Goal: Check status: Check status

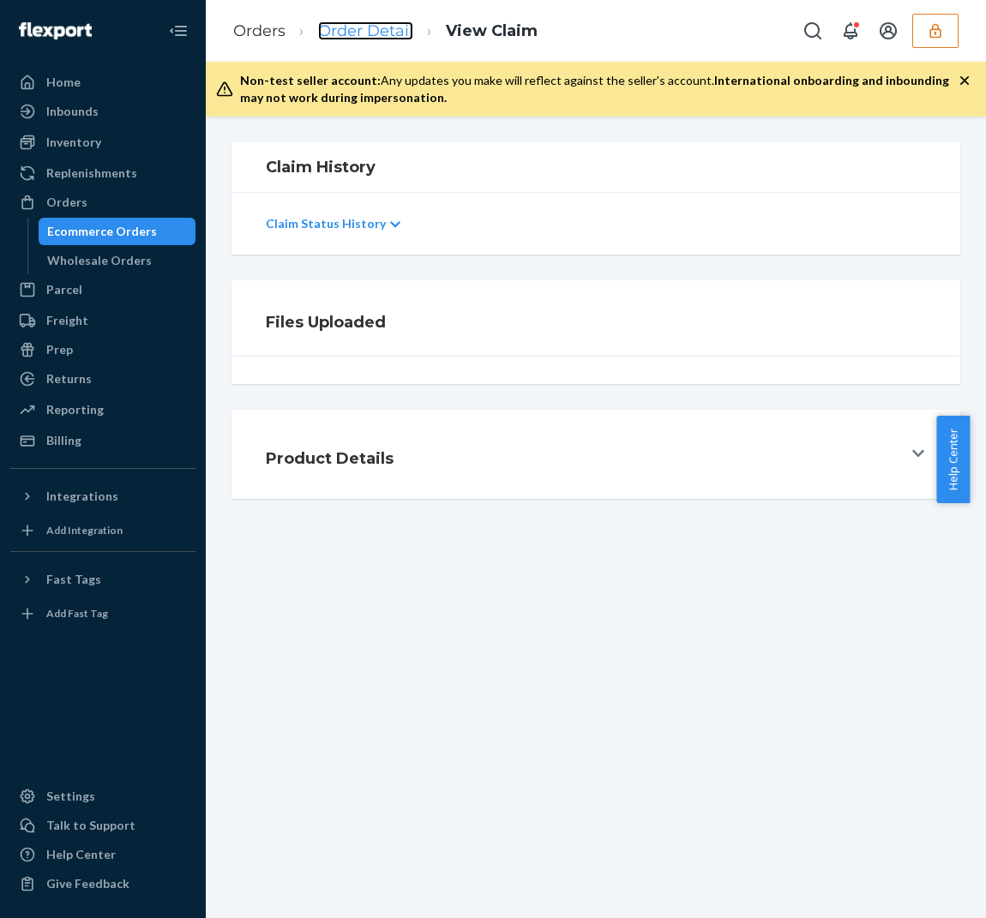
click at [371, 33] on link "Order Detail" at bounding box center [365, 30] width 95 height 19
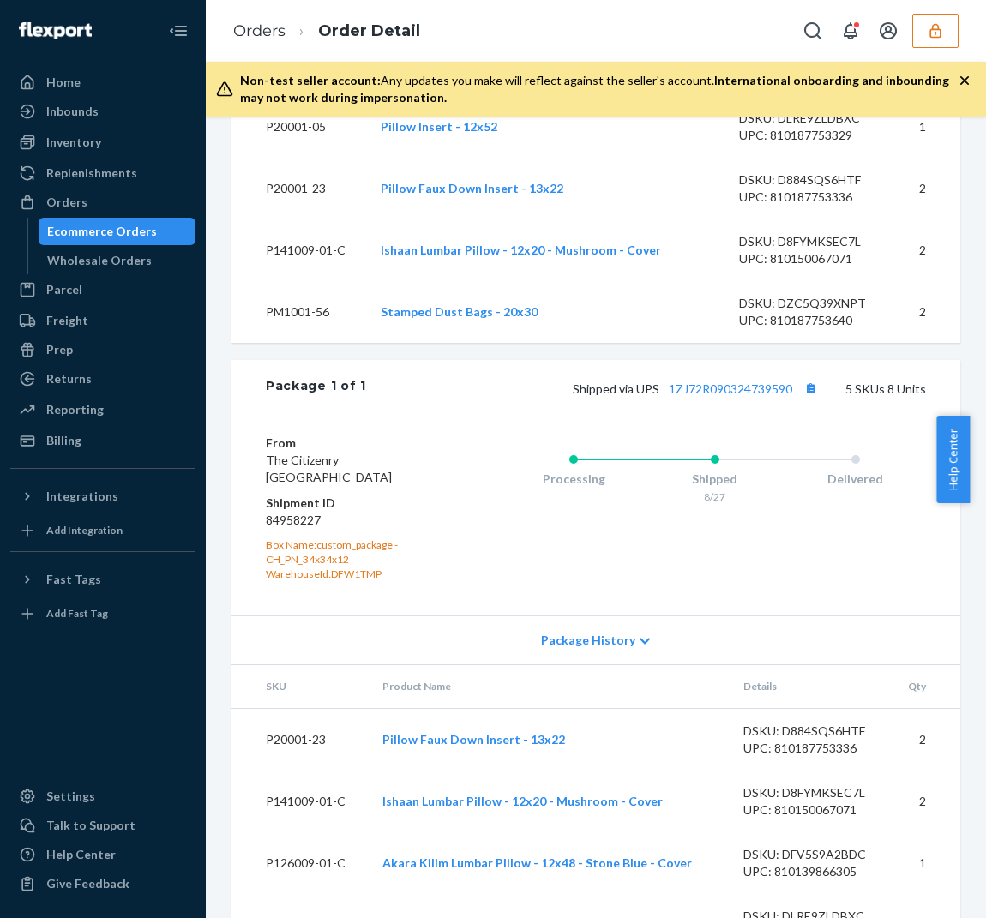
scroll to position [922, 0]
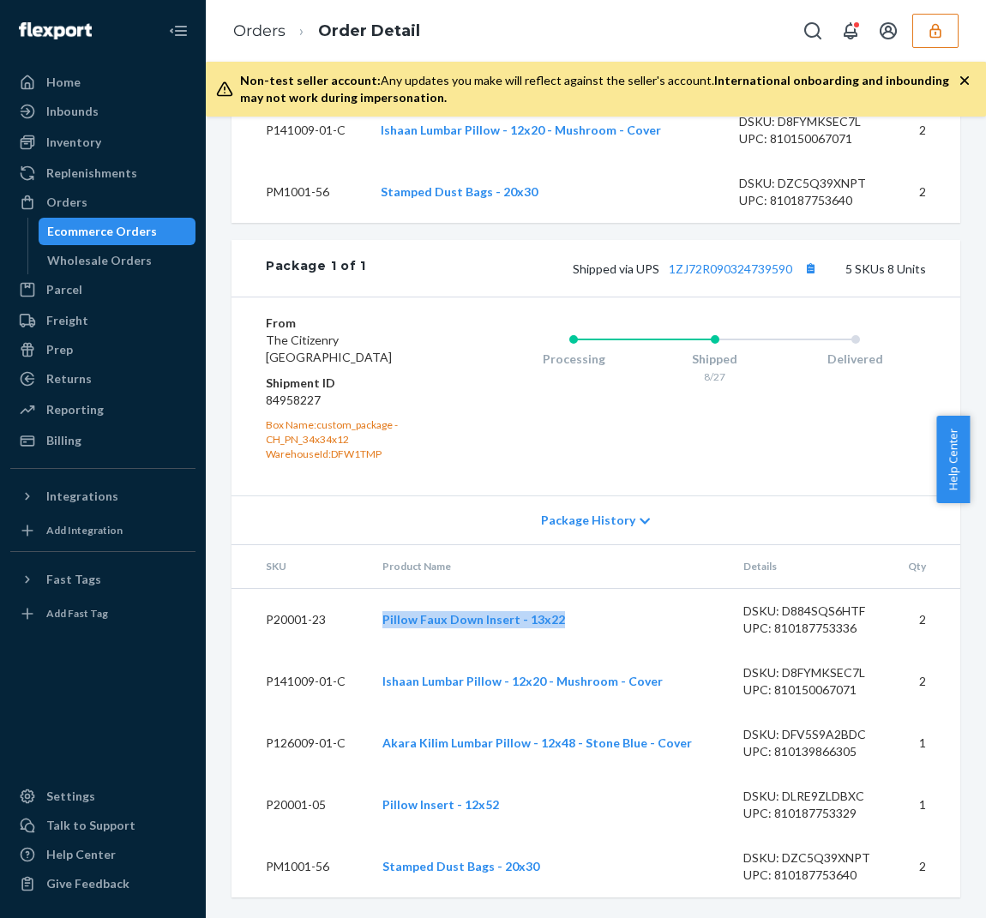
drag, startPoint x: 374, startPoint y: 614, endPoint x: 580, endPoint y: 604, distance: 206.8
click at [580, 604] on td "Pillow Faux Down Insert - 13x22" at bounding box center [549, 619] width 361 height 63
copy link "Pillow Faux Down Insert - 13x22"
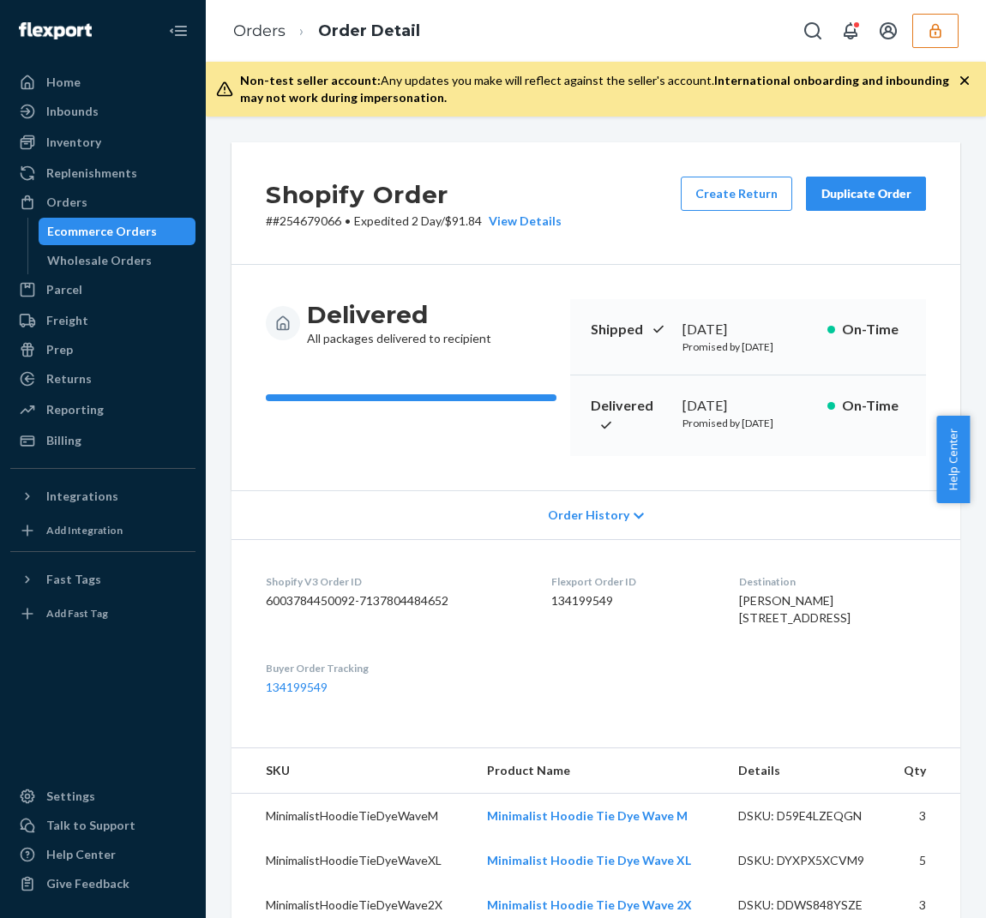
scroll to position [321, 0]
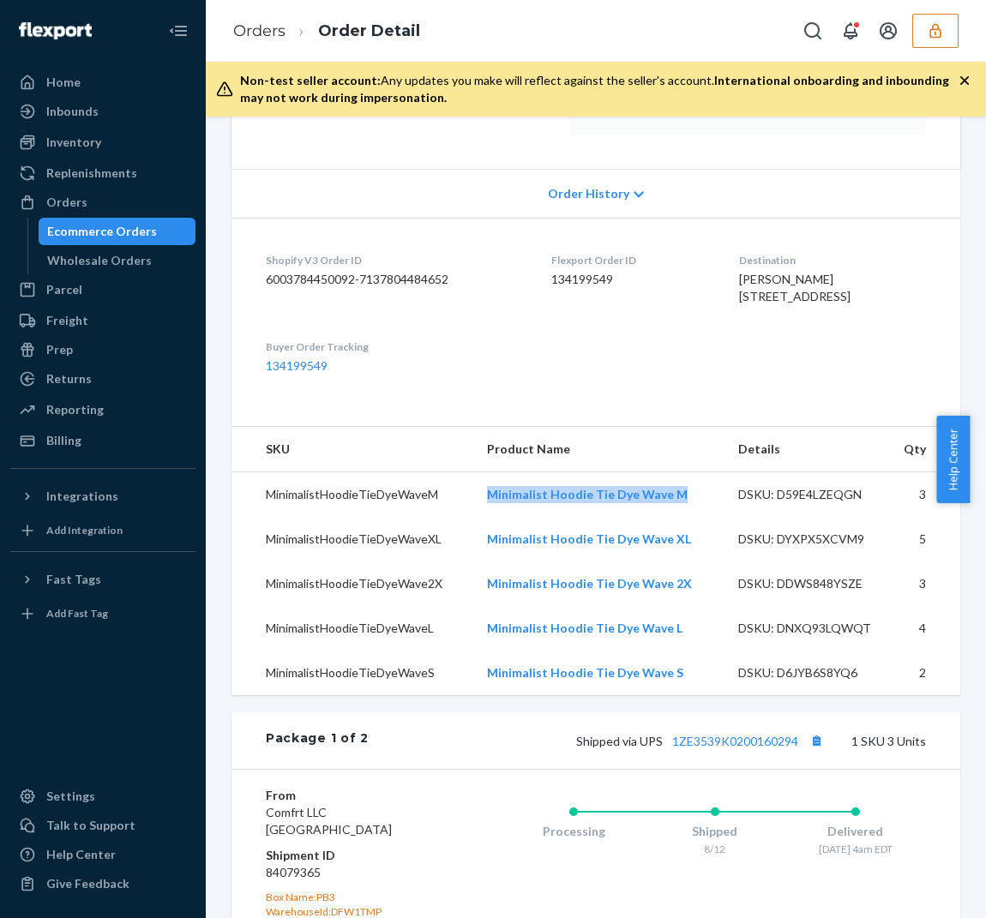
drag, startPoint x: 577, startPoint y: 554, endPoint x: 676, endPoint y: 554, distance: 98.6
click at [676, 517] on tr "MinimalistHoodieTieDyeWaveM Minimalist Hoodie Tie Dye Wave M DSKU: D59E4LZEQGN 3" at bounding box center [595, 493] width 729 height 45
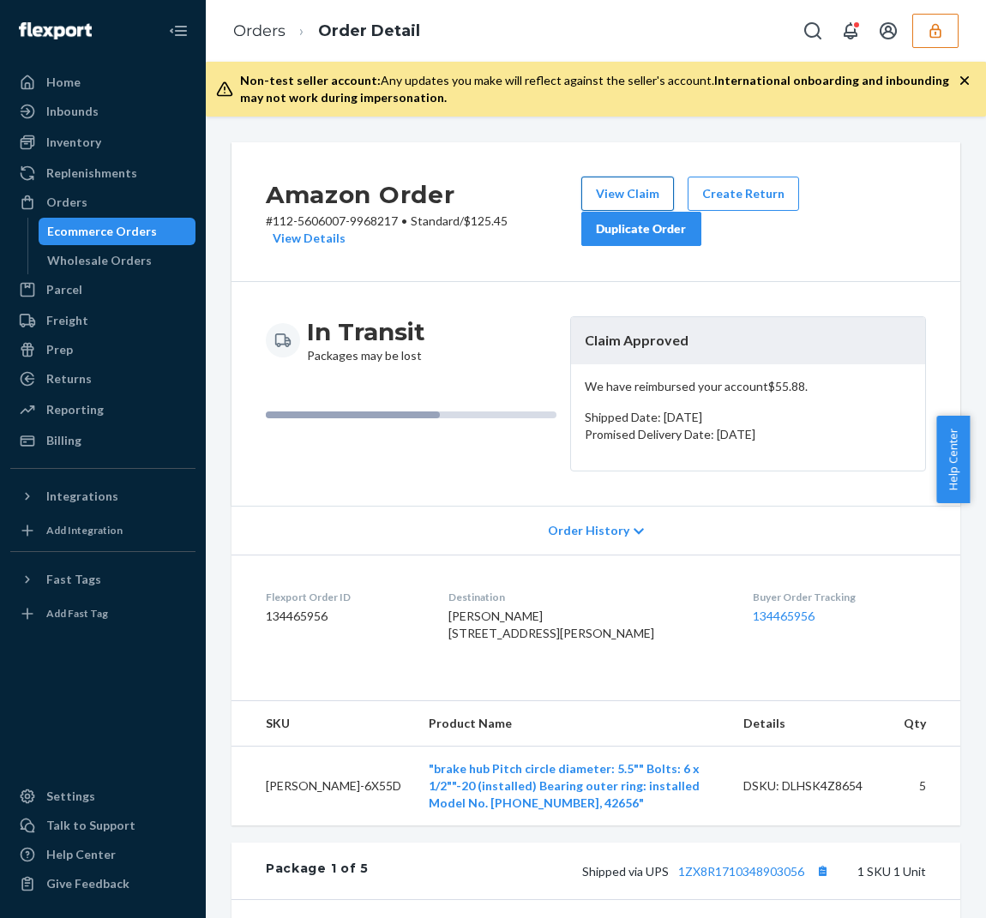
click at [621, 195] on button "View Claim" at bounding box center [627, 194] width 93 height 34
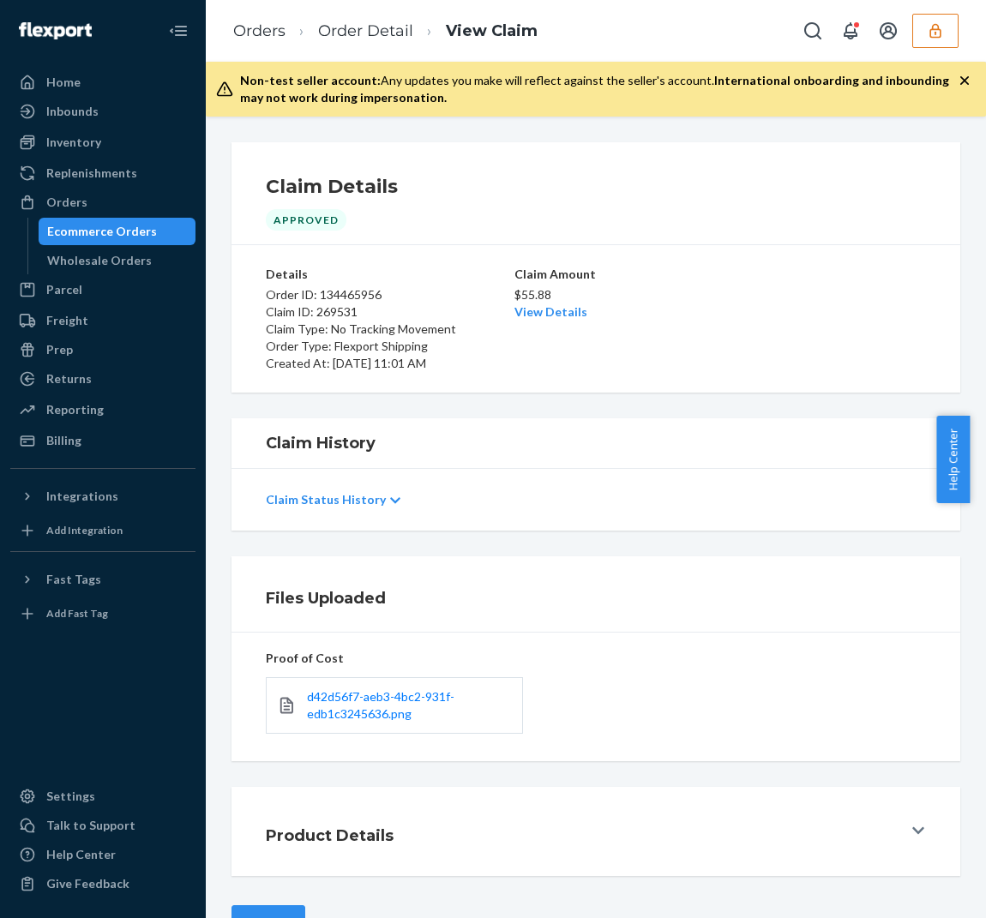
scroll to position [57, 0]
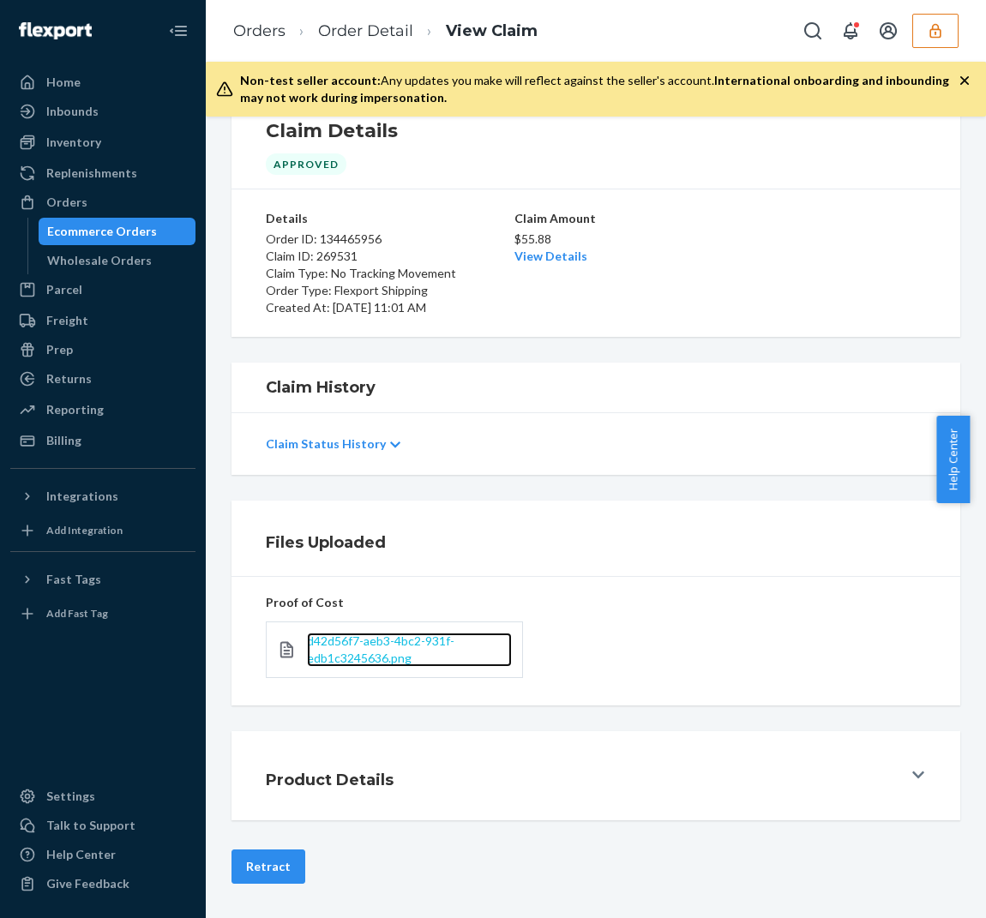
click at [358, 656] on span "d42d56f7-aeb3-4bc2-931f-edb1c3245636.png" at bounding box center [380, 650] width 147 height 32
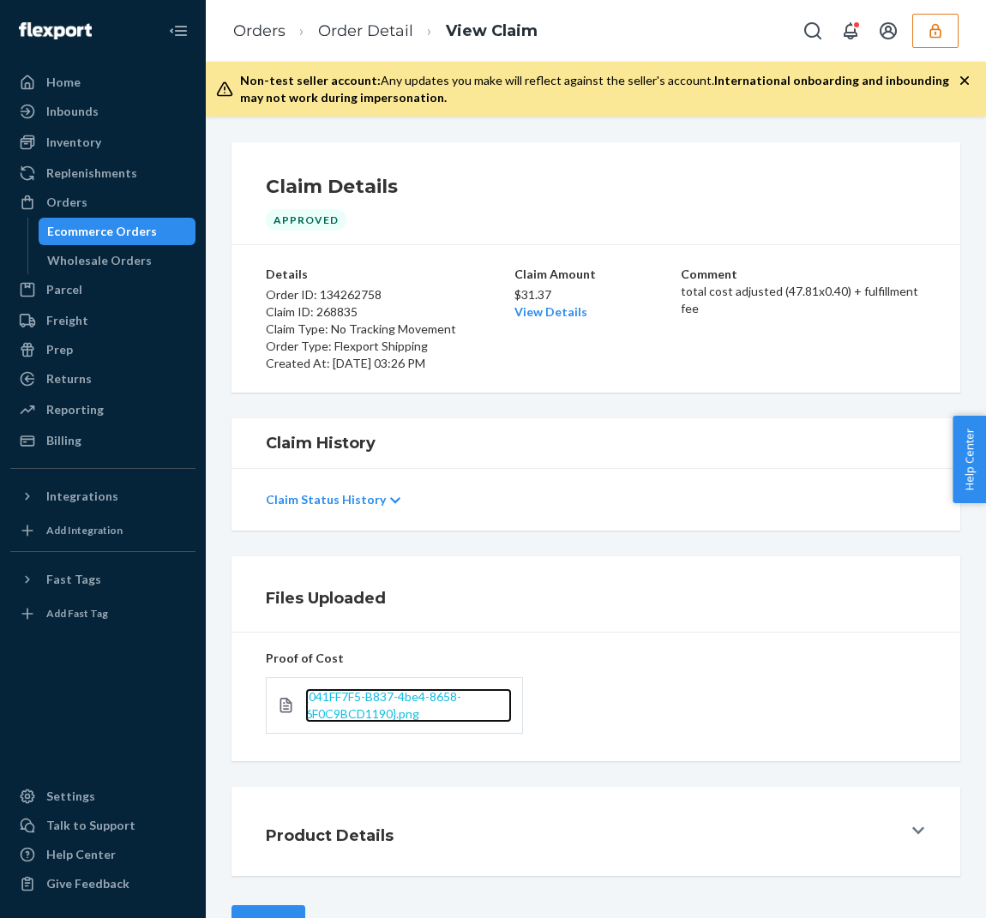
click at [374, 708] on span "{041FF7F5-B837-4be4-8658-6F0C9BCD1190}.png" at bounding box center [383, 705] width 156 height 32
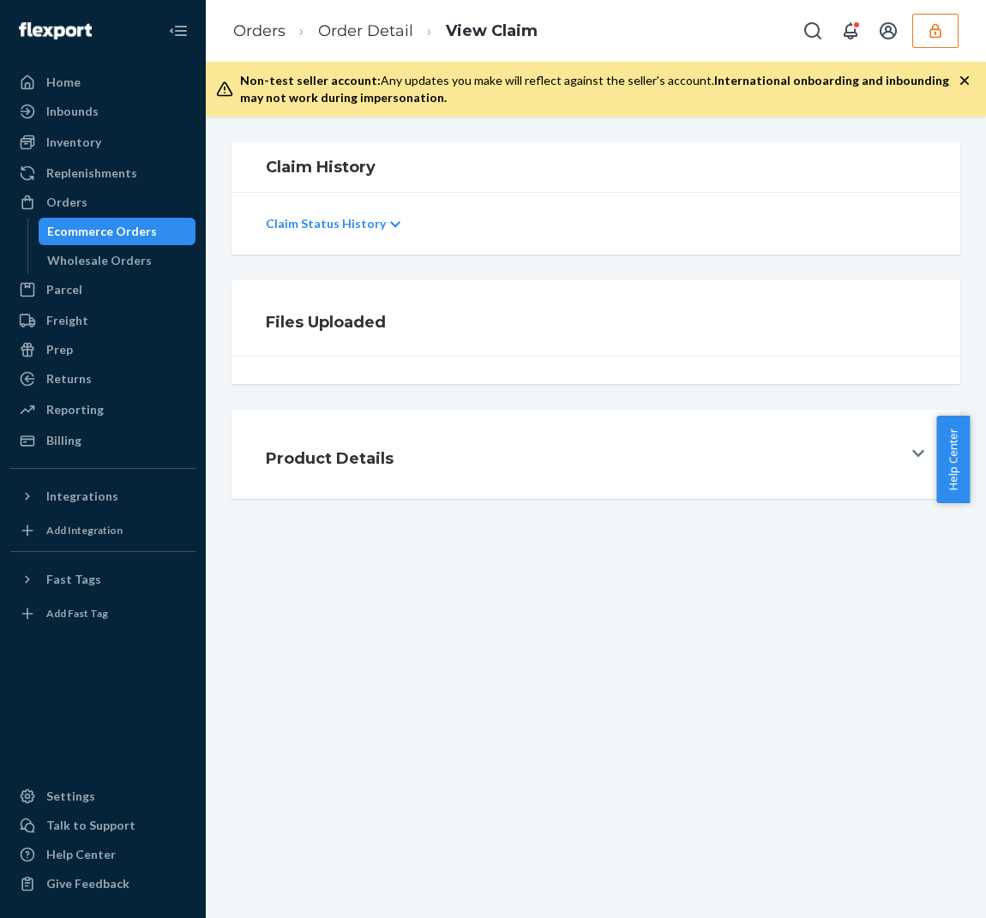
click at [969, 77] on icon "button" at bounding box center [964, 80] width 17 height 17
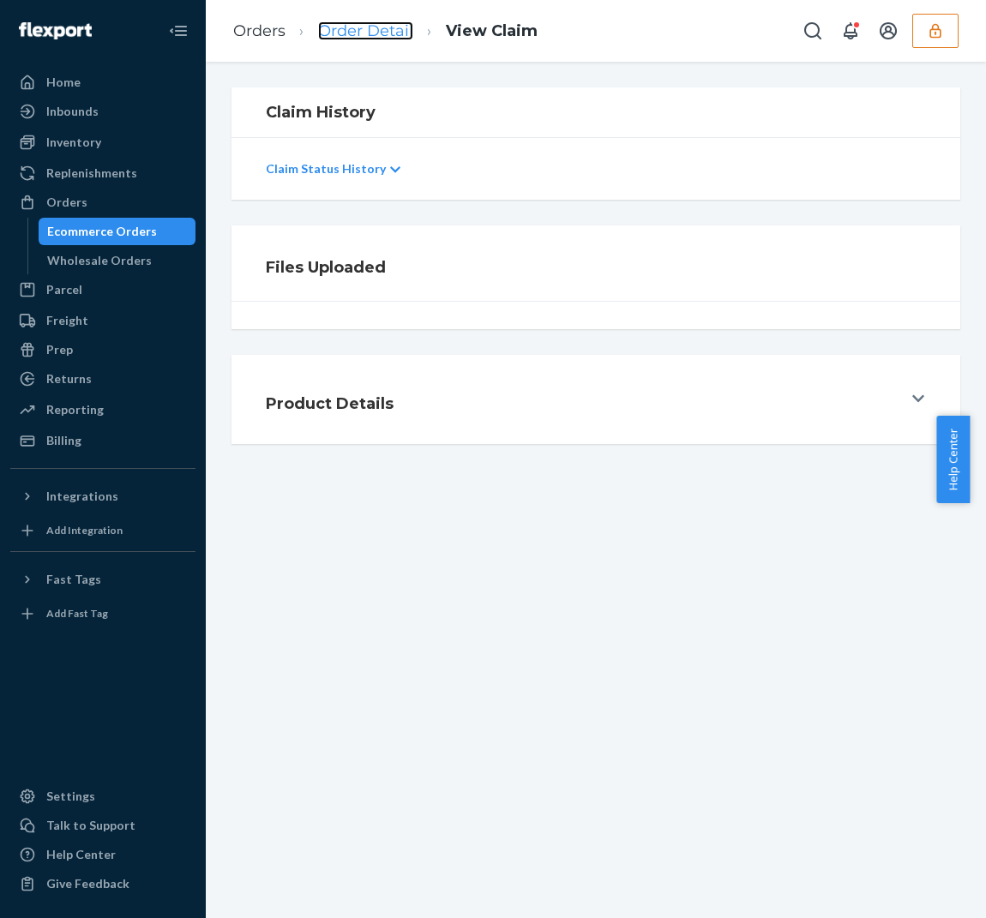
click at [379, 23] on link "Order Detail" at bounding box center [365, 30] width 95 height 19
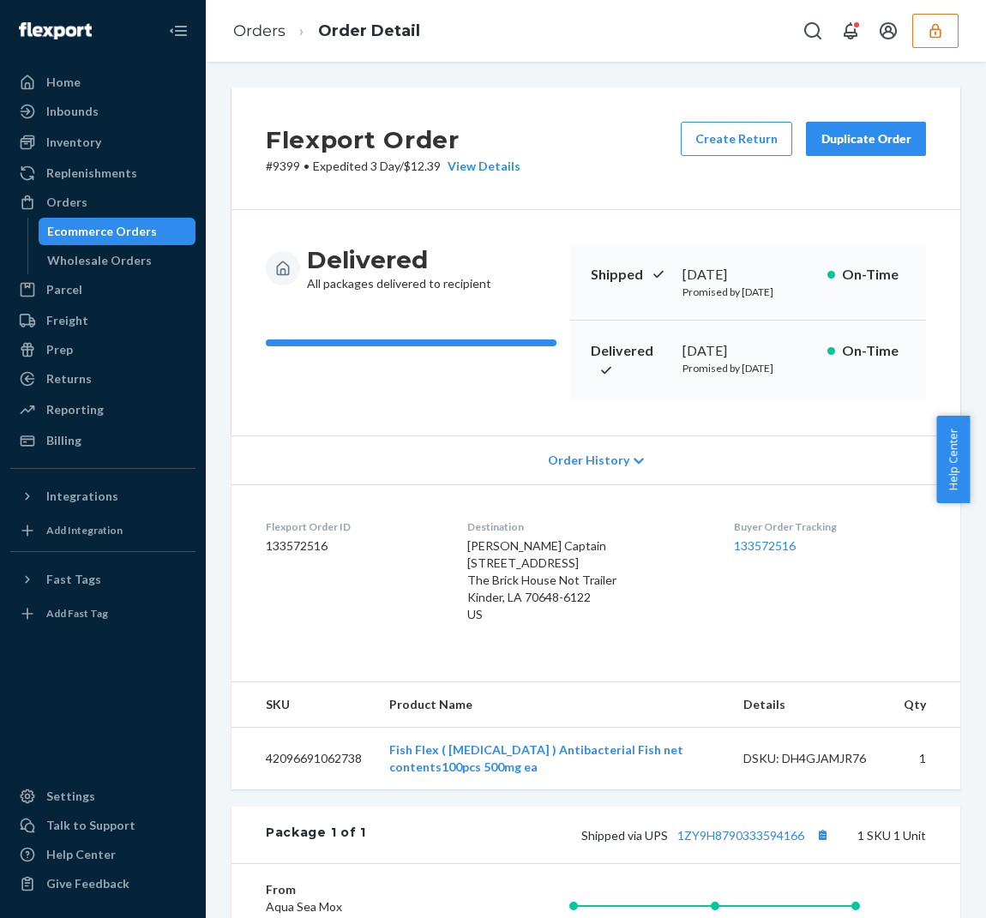
scroll to position [107, 0]
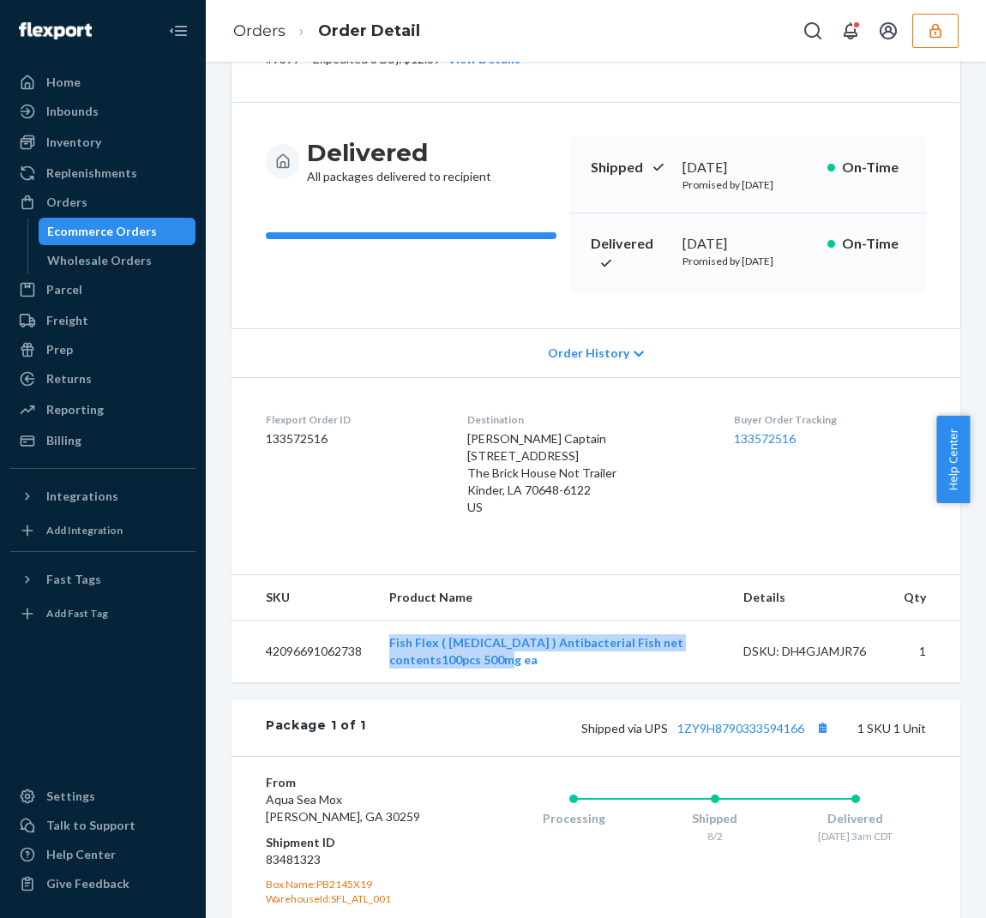
drag, startPoint x: 379, startPoint y: 627, endPoint x: 562, endPoint y: 657, distance: 185.9
click at [562, 657] on td "Fish Flex ( [MEDICAL_DATA] ) Antibacterial Fish net contents100pcs 500mg ea" at bounding box center [552, 651] width 354 height 63
copy link "Fish Flex ( [MEDICAL_DATA] ) Antibacterial Fish net contents100pcs 500mg ea"
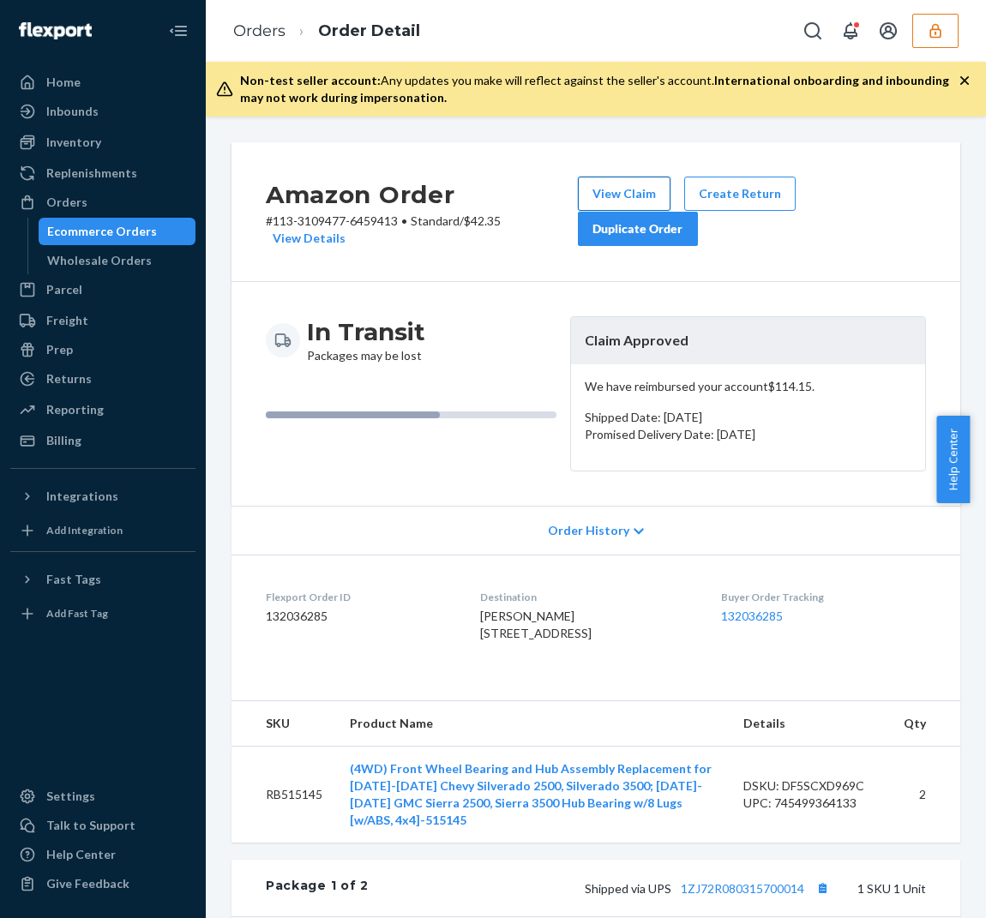
click at [601, 190] on button "View Claim" at bounding box center [624, 194] width 93 height 34
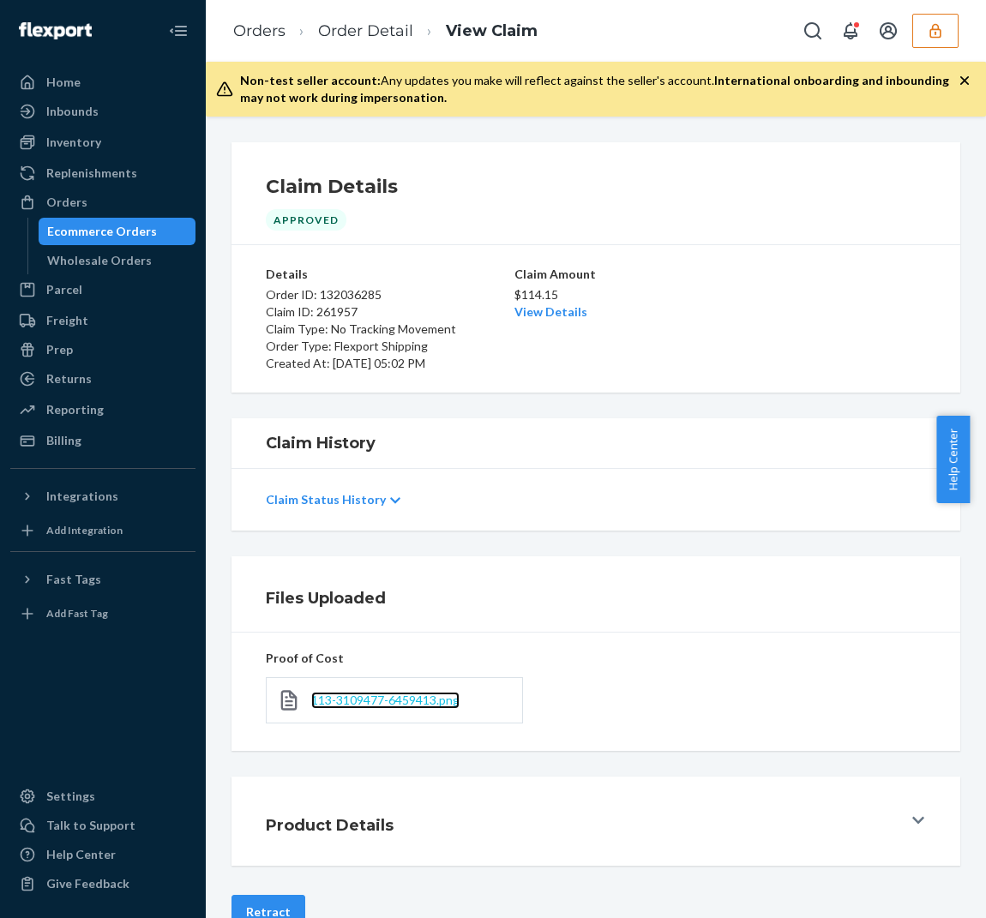
click at [405, 696] on span "113-3109477-6459413.png" at bounding box center [385, 700] width 148 height 15
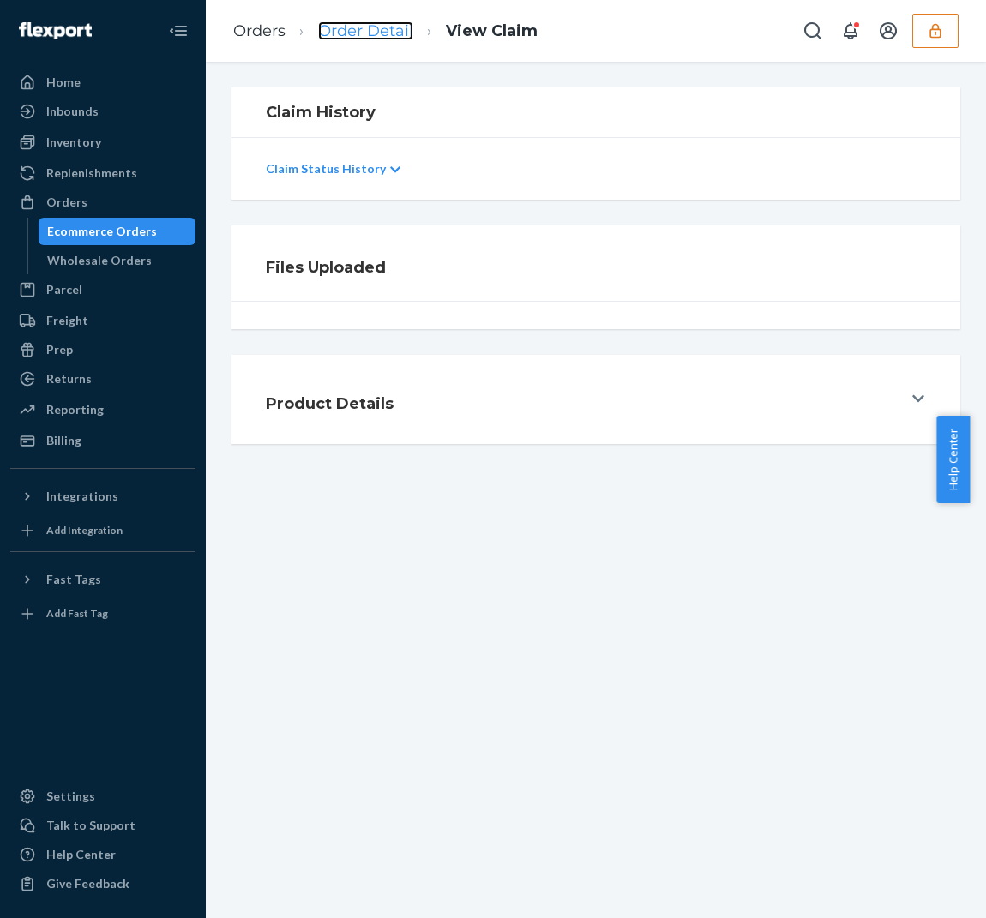
click at [375, 39] on link "Order Detail" at bounding box center [365, 30] width 95 height 19
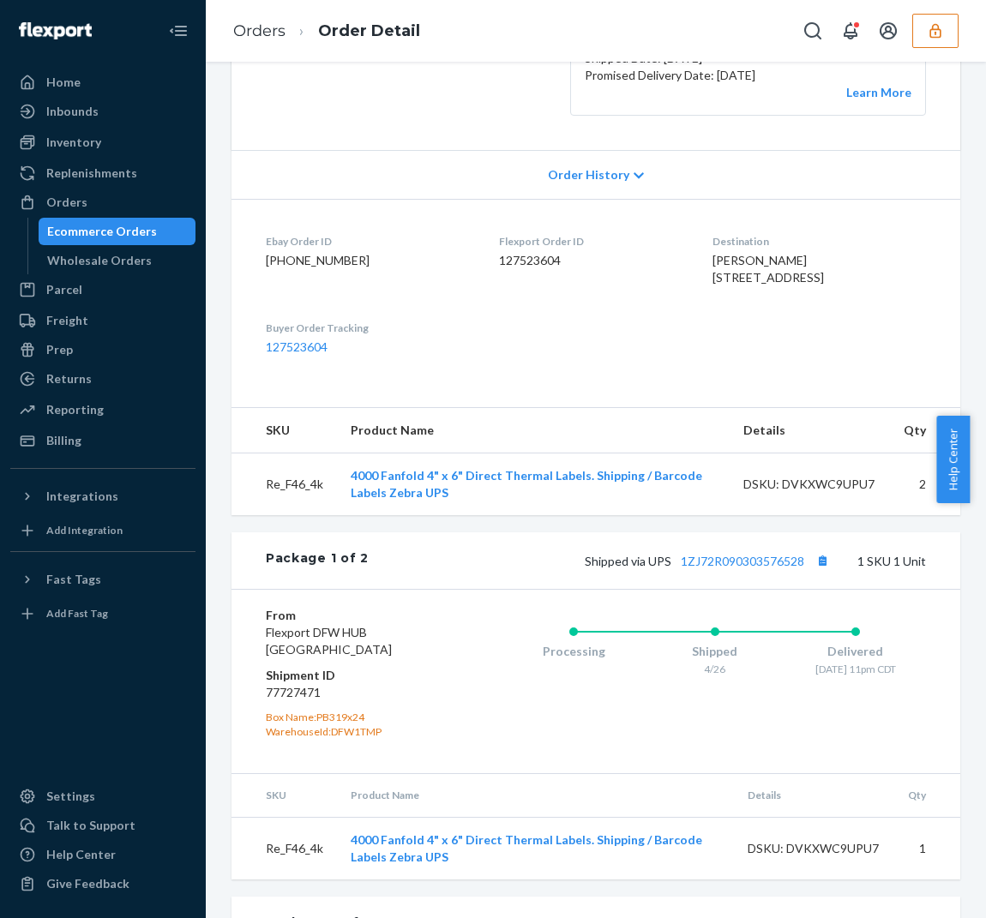
scroll to position [536, 0]
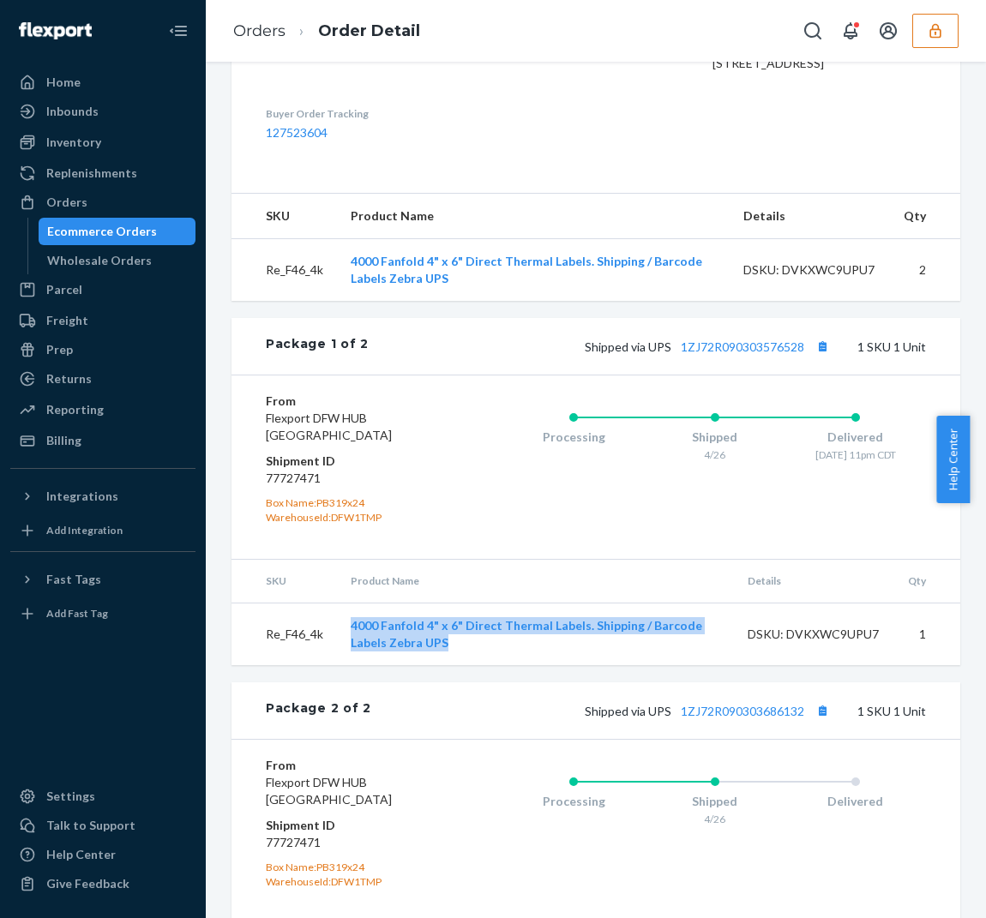
drag, startPoint x: 460, startPoint y: 682, endPoint x: 327, endPoint y: 657, distance: 136.0
click at [327, 657] on tr "Re_F46_4k 4000 Fanfold 4" x 6" Direct Thermal Labels. Shipping / Barcode Labels…" at bounding box center [595, 634] width 729 height 63
copy tr "4000 Fanfold 4" x 6" Direct Thermal Labels. Shipping / Barcode Labels Zebra UPS"
